Goal: Task Accomplishment & Management: Use online tool/utility

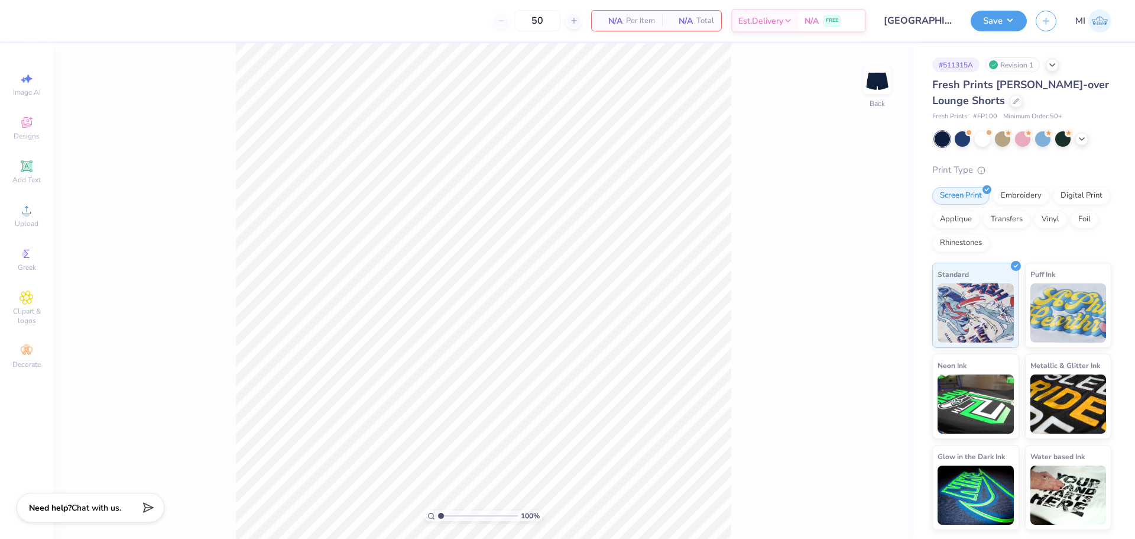
click at [855, 75] on div "100 % Back" at bounding box center [483, 290] width 860 height 495
click at [906, 82] on div "100 % Back" at bounding box center [483, 290] width 860 height 495
click at [883, 79] on img at bounding box center [877, 80] width 47 height 47
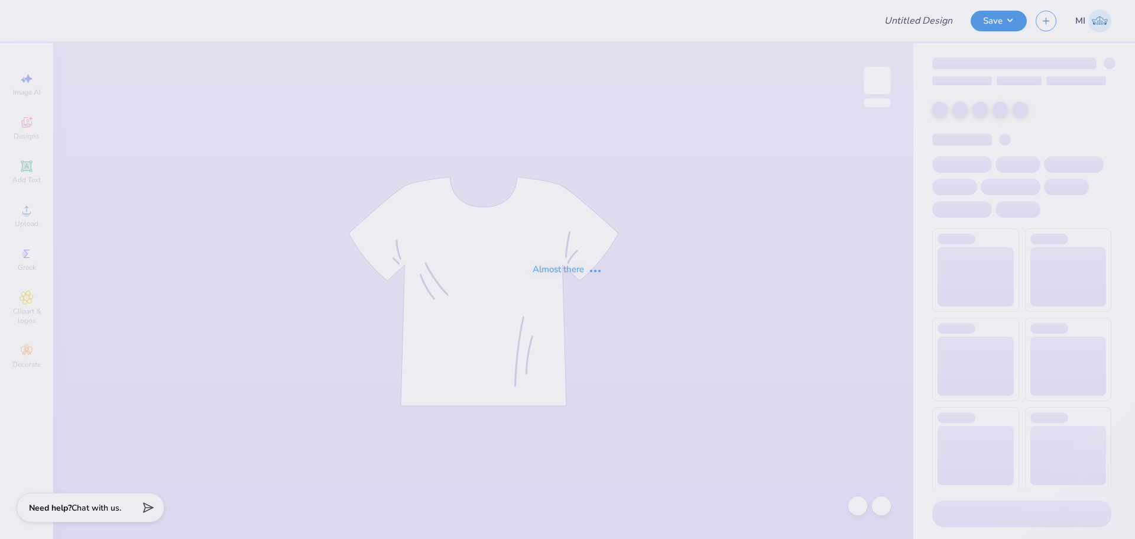
type input "FIJI Fall Rush 25"
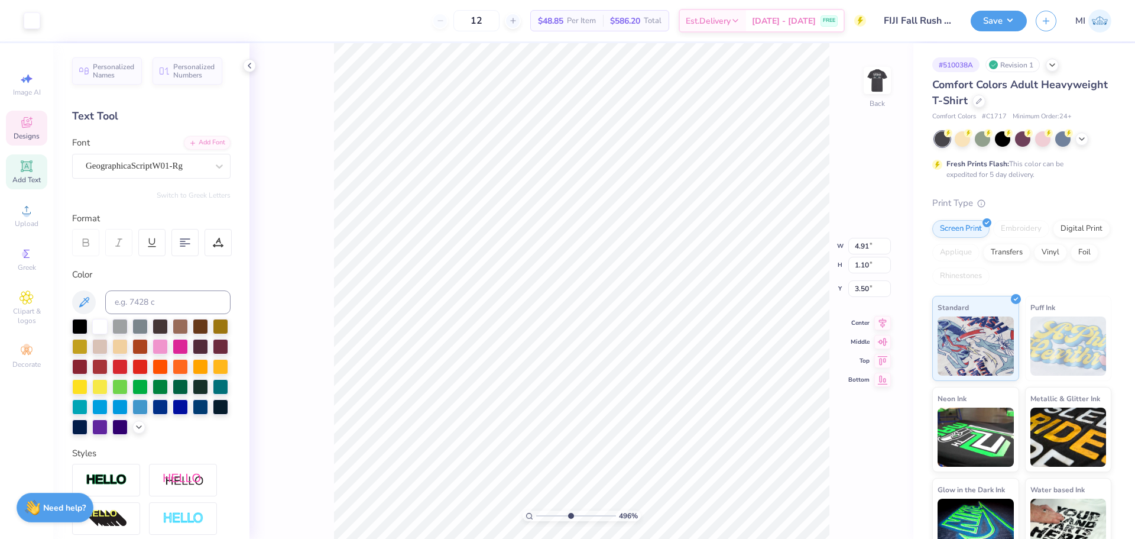
scroll to position [10, 2]
type input "4.95699908144428"
type input "4.08"
type input "1.17"
type input "4.40"
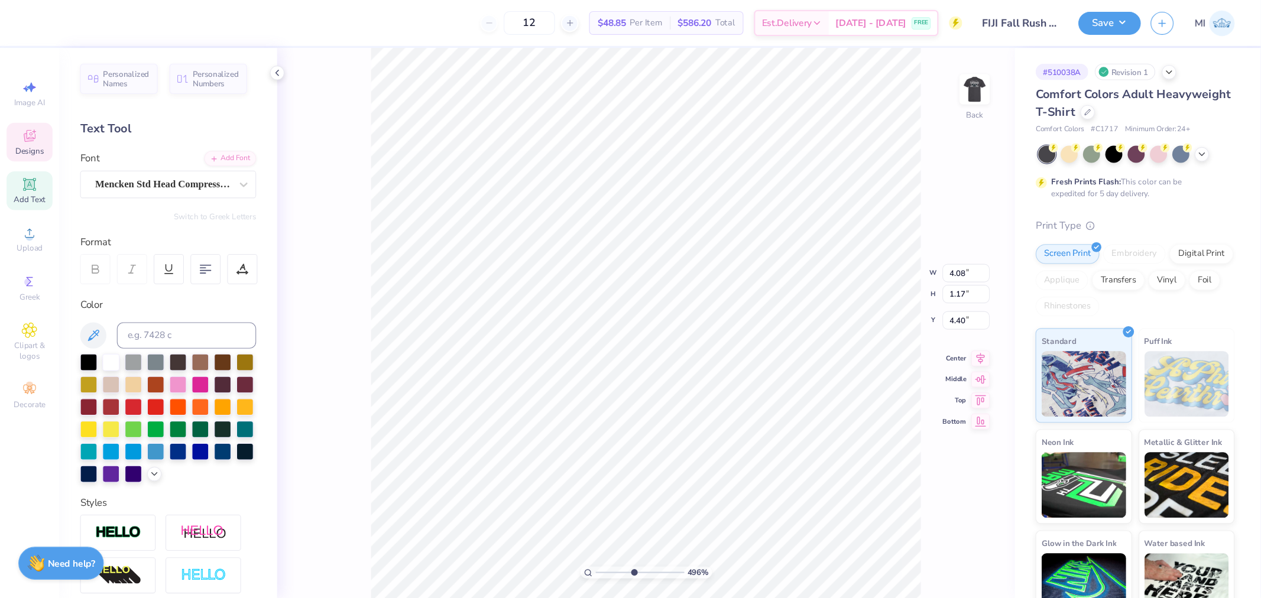
scroll to position [9, 2]
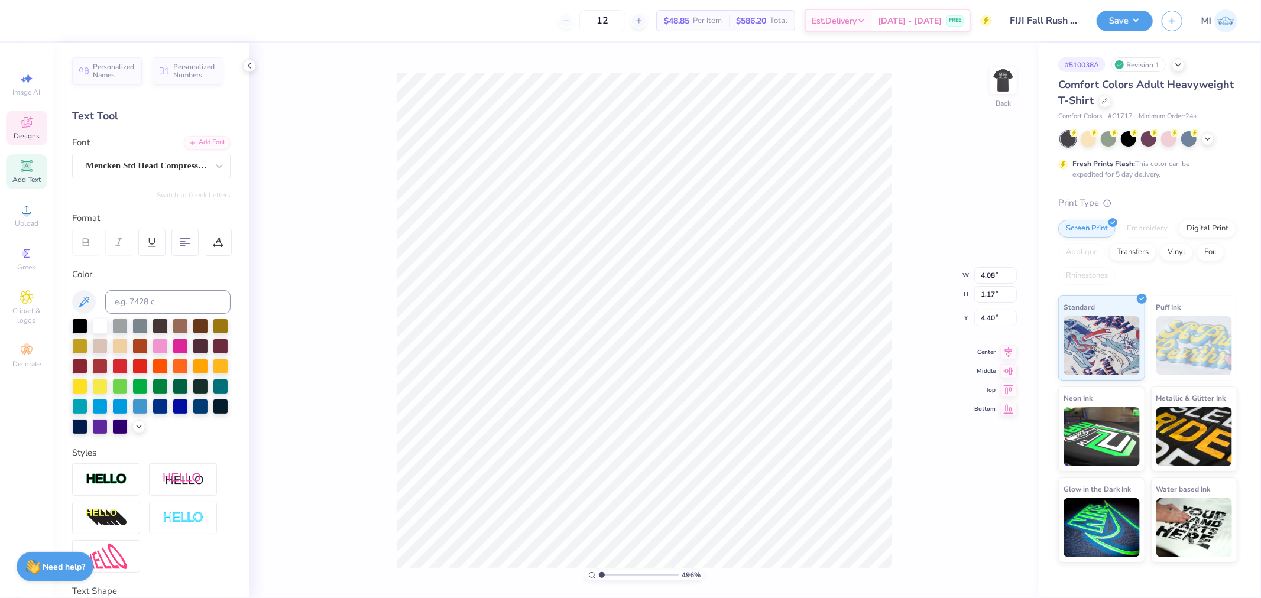
drag, startPoint x: 1008, startPoint y: 79, endPoint x: 999, endPoint y: 177, distance: 98.5
click at [1008, 79] on img at bounding box center [1003, 81] width 24 height 24
type input "3.03942109121987"
type input "5.12"
type input "4.97"
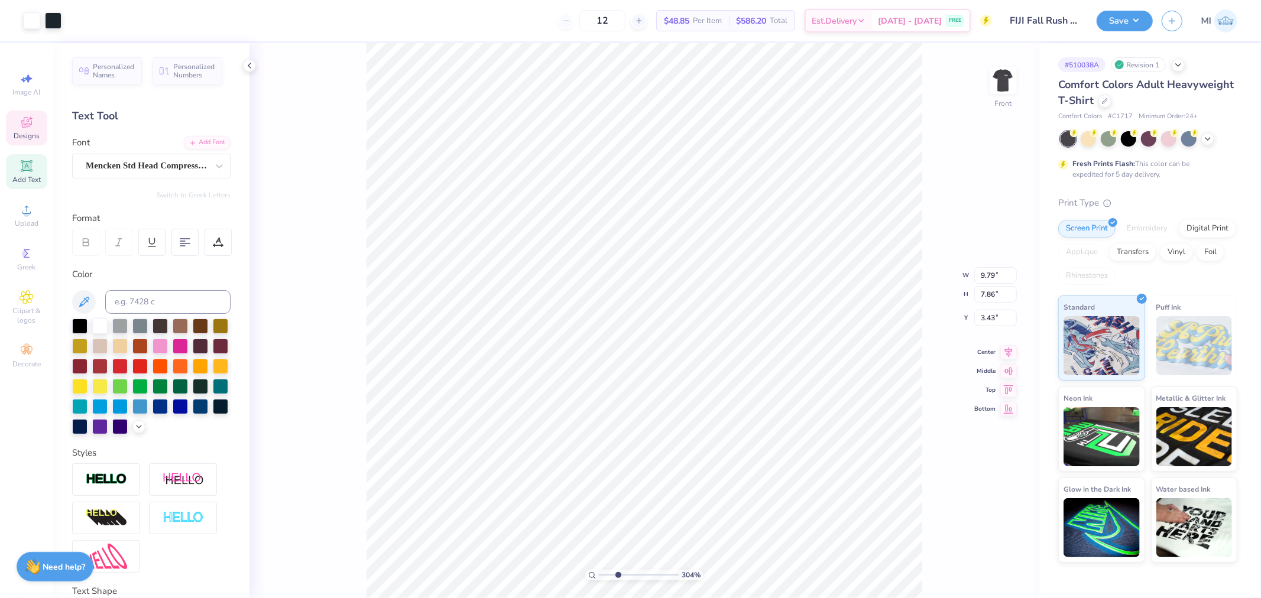
type input "7.18"
type input "3.03942109121987"
type input "9.42"
type input "3.03942109121987"
type input "9.79"
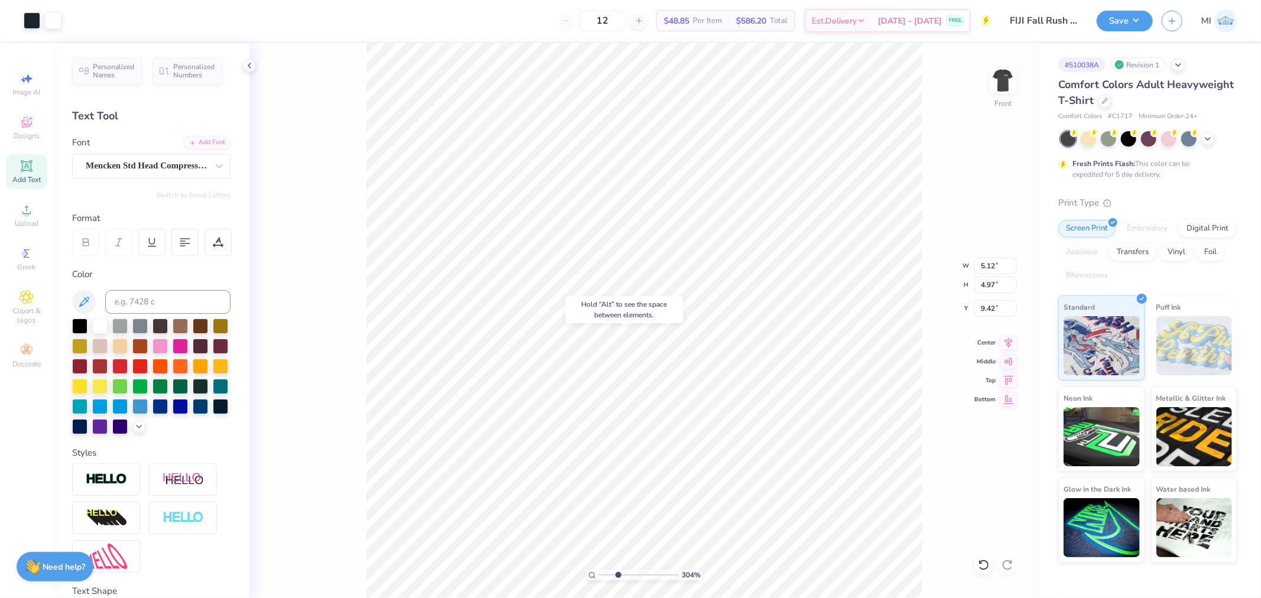
type input "2.80"
type input "4.71"
type input "3.03942109121987"
type input "7.36"
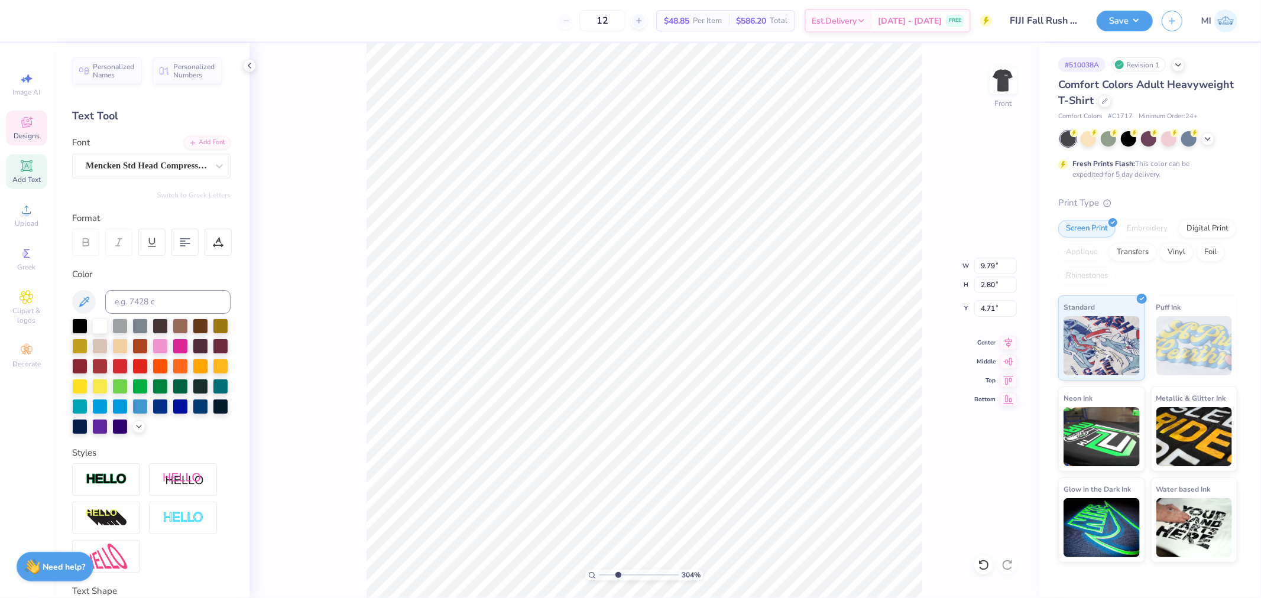
type input "1.65"
type input "3.43"
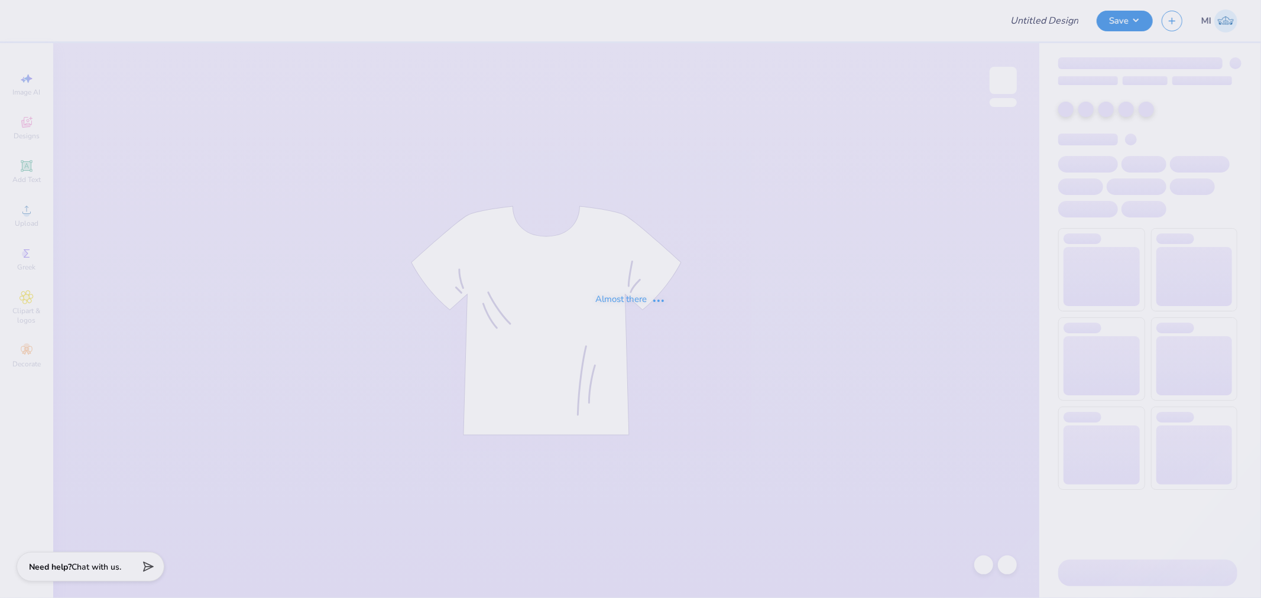
click at [266, 439] on div "Almost there" at bounding box center [630, 299] width 1261 height 598
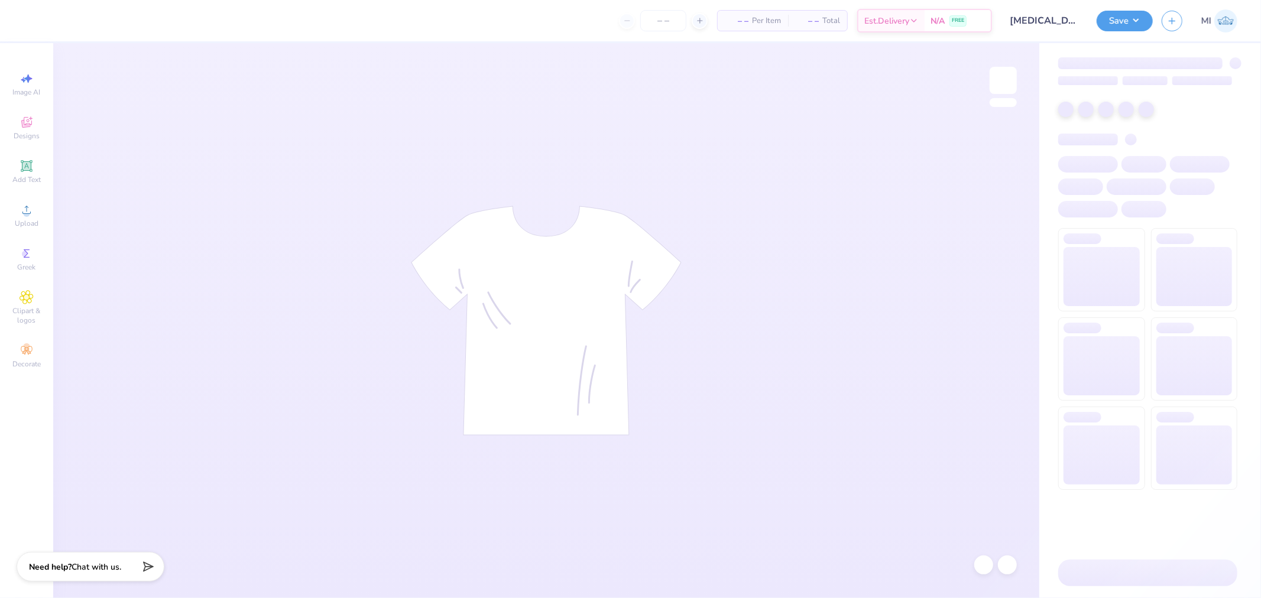
type input "Tobi Press : Bucknell University"
type input "50"
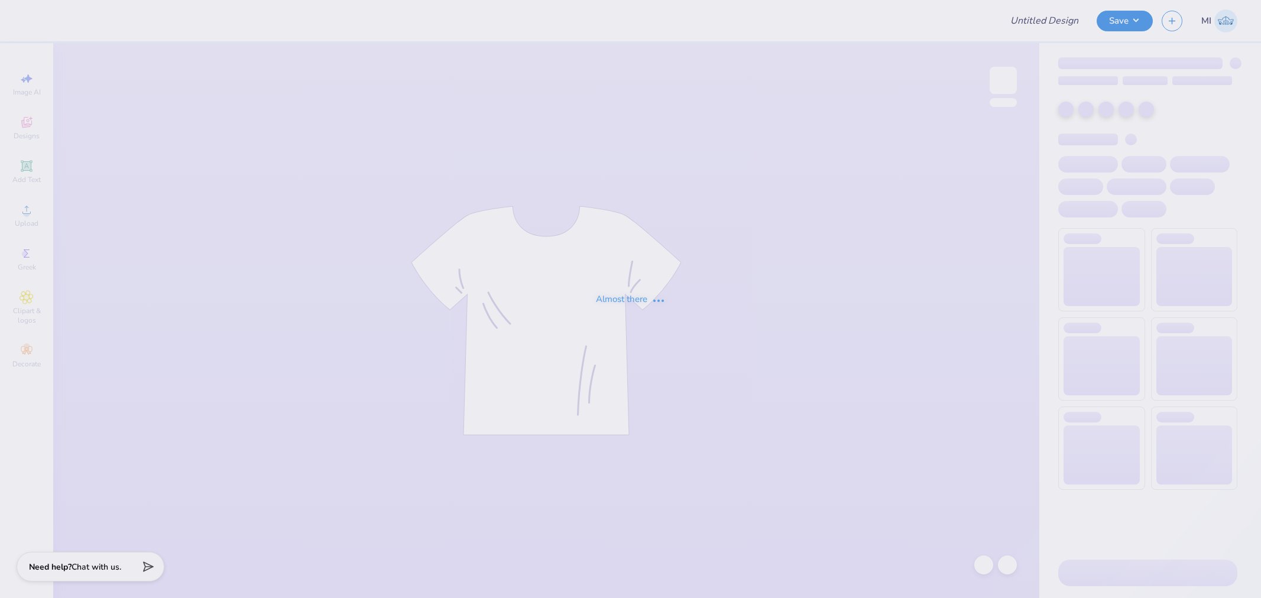
type input "acorn"
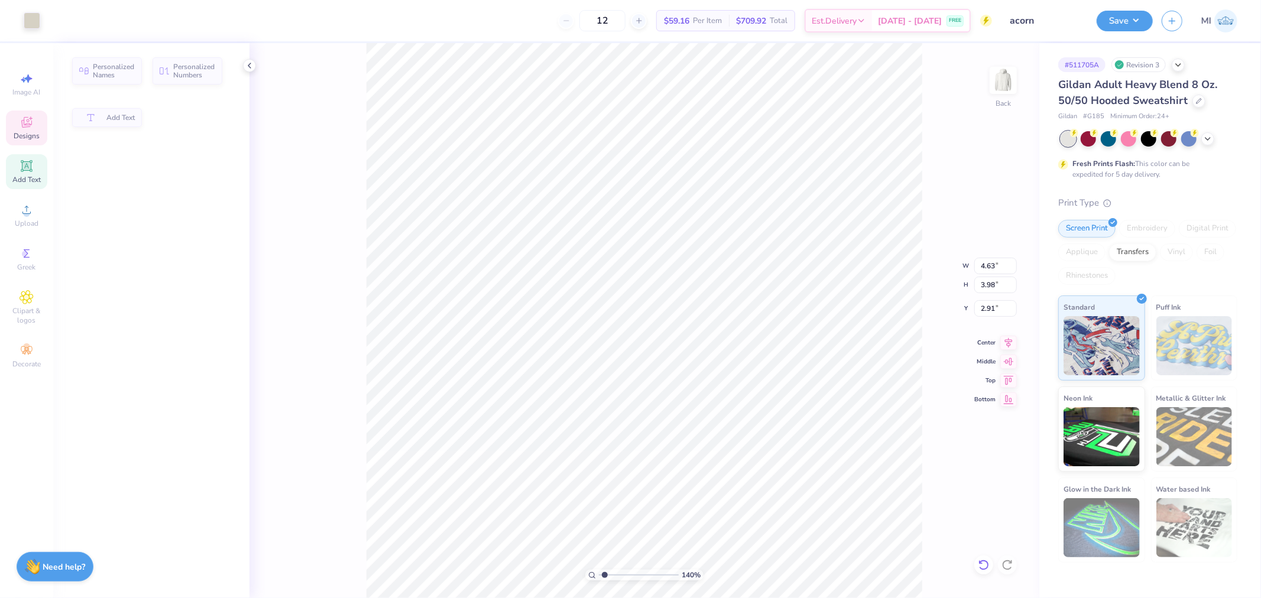
click at [985, 563] on icon at bounding box center [984, 565] width 12 height 12
type input "1.39584521408376"
type input "14.14"
type input "6.12"
type input "1.72"
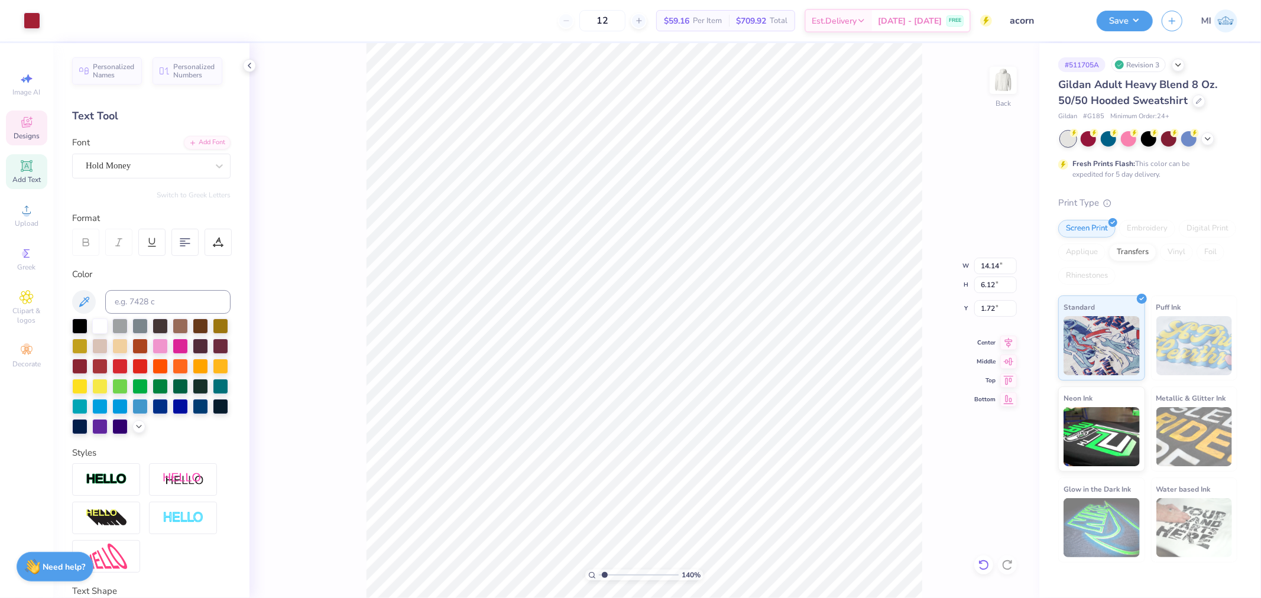
scroll to position [10, 1]
type input "1.39584521408376"
type input "11.82"
type input "1.11"
type input "10.08"
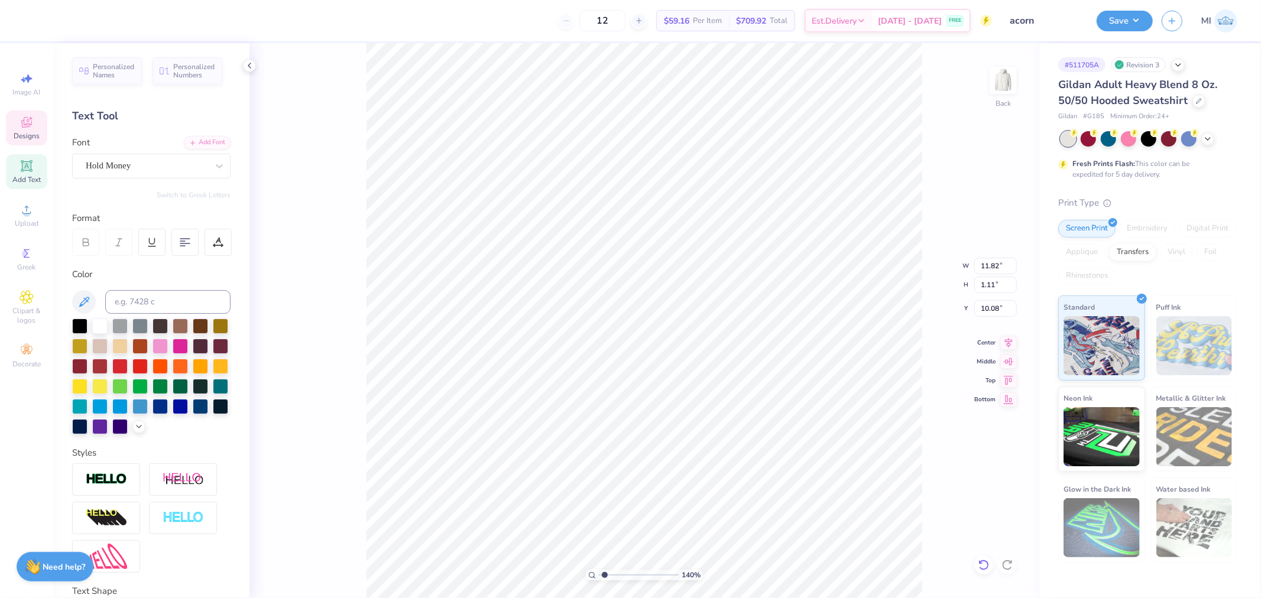
type input "1.39584521408376"
type input "14.14"
type input "6.12"
type input "1.72"
type input "1.39584521408376"
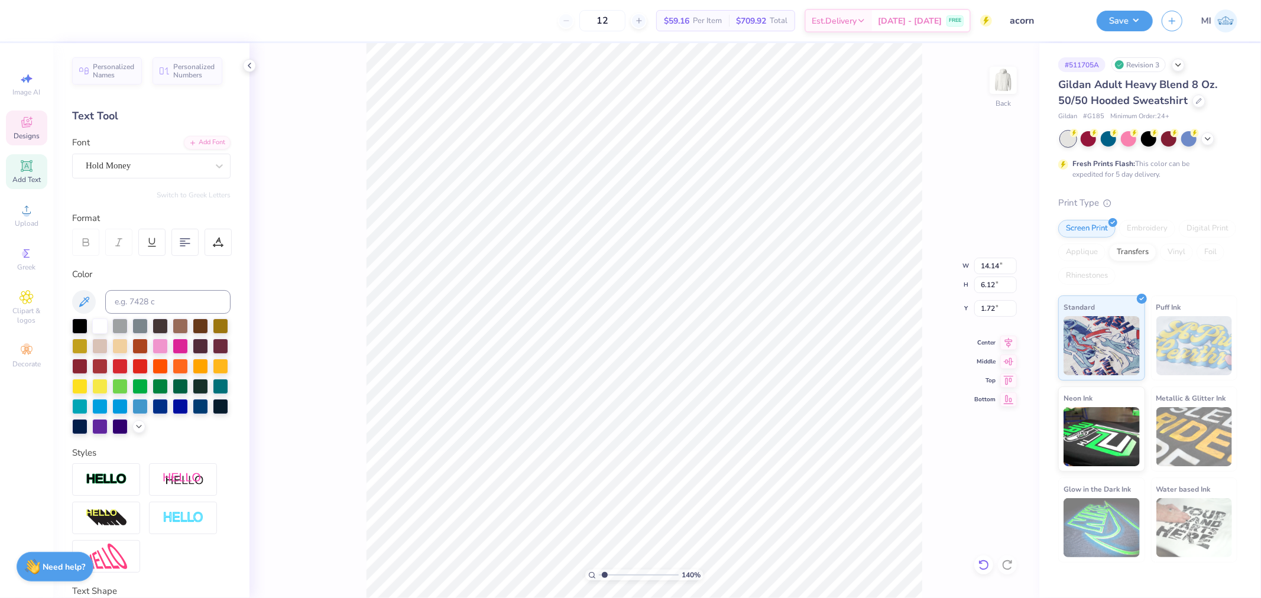
type input "6.95"
type input "3.01"
type input "1.39584521408376"
type input "4.63"
type input "3.98"
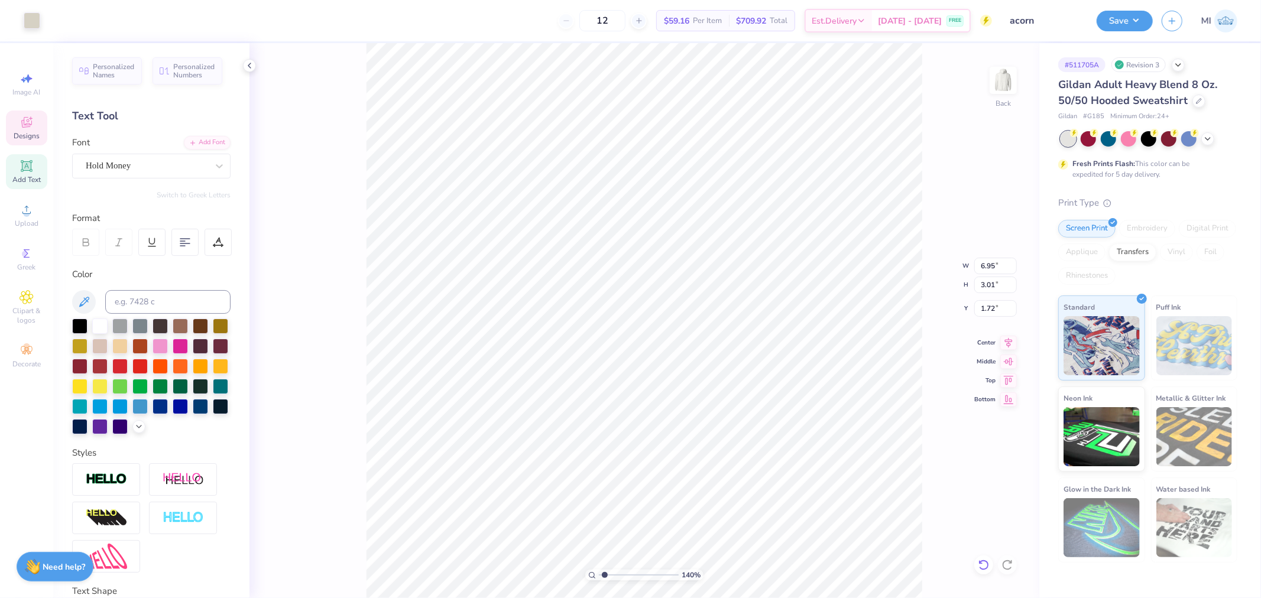
type input "2.91"
type input "3.79619967245717"
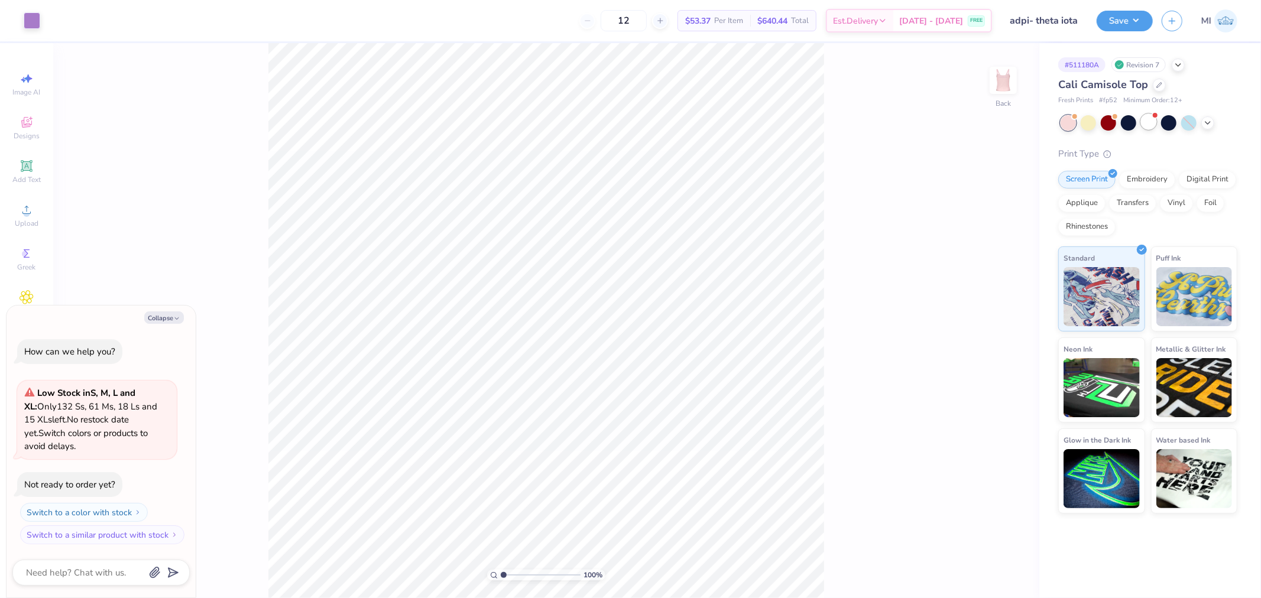
click at [1147, 124] on div at bounding box center [1148, 121] width 15 height 15
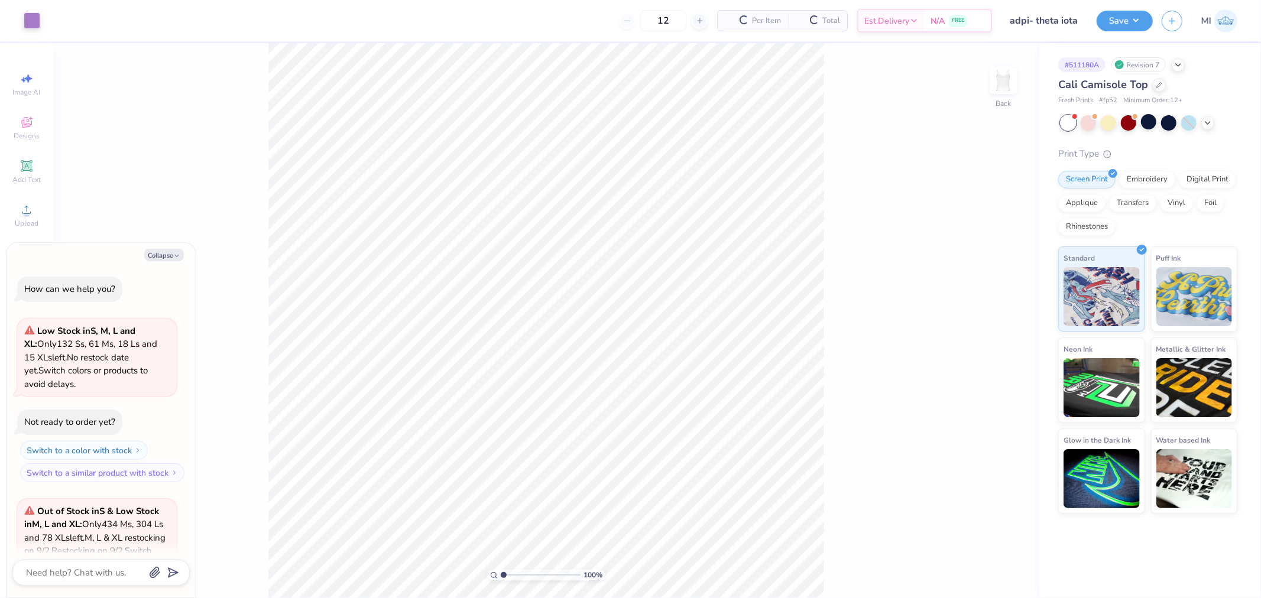
scroll to position [131, 0]
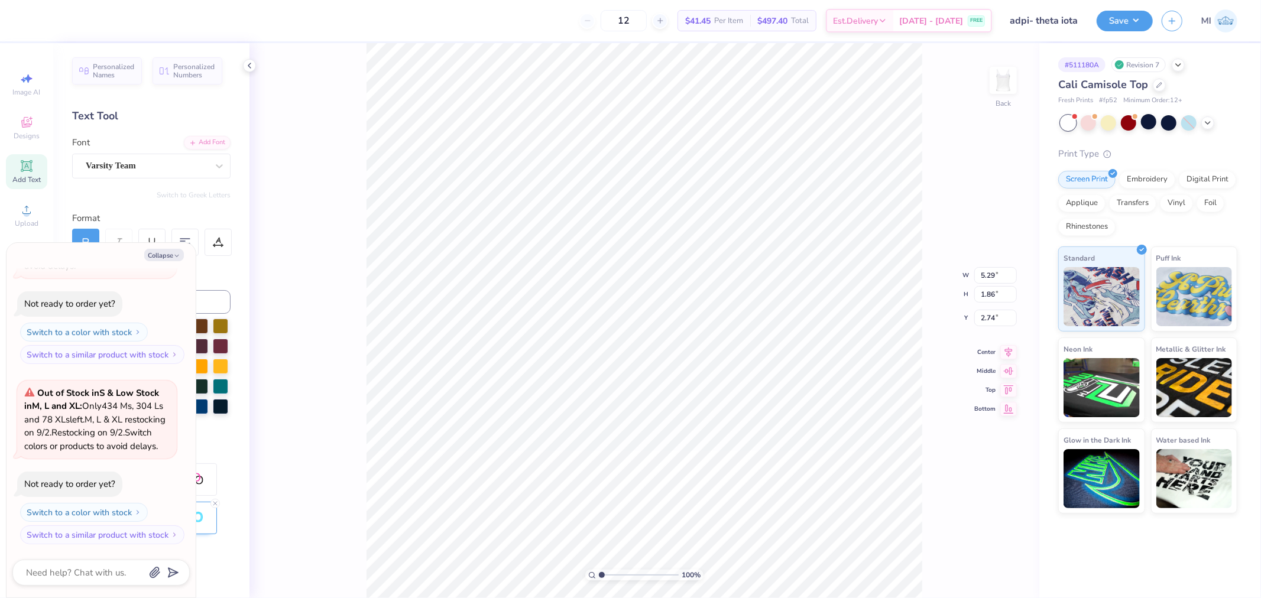
type textarea "x"
type input "2.69"
type textarea "x"
type input "5.13"
